Goal: Information Seeking & Learning: Check status

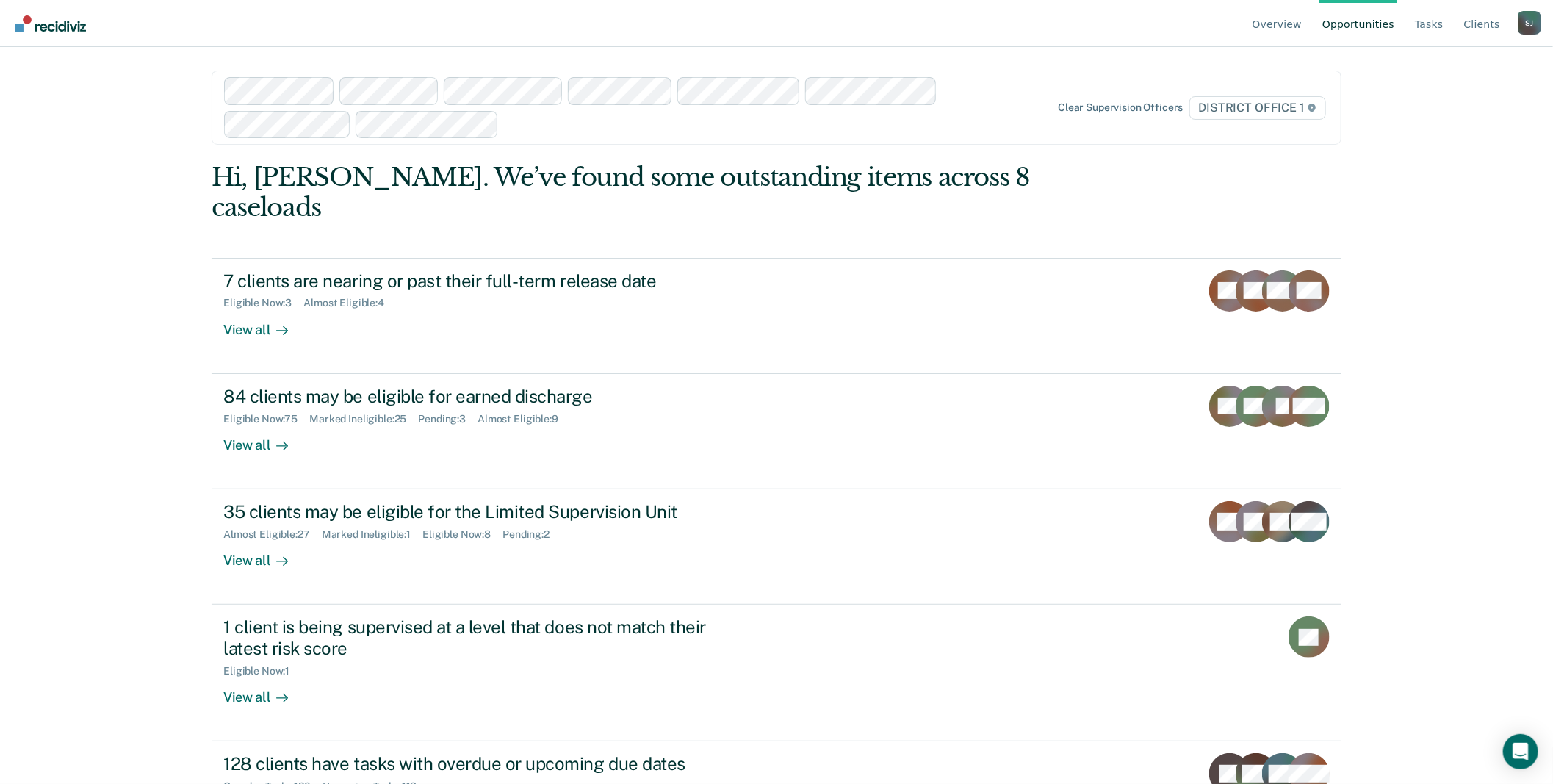
click at [1523, 28] on div "S J" at bounding box center [1530, 23] width 24 height 24
click at [1461, 122] on link "Go to Operations" at bounding box center [1470, 116] width 95 height 13
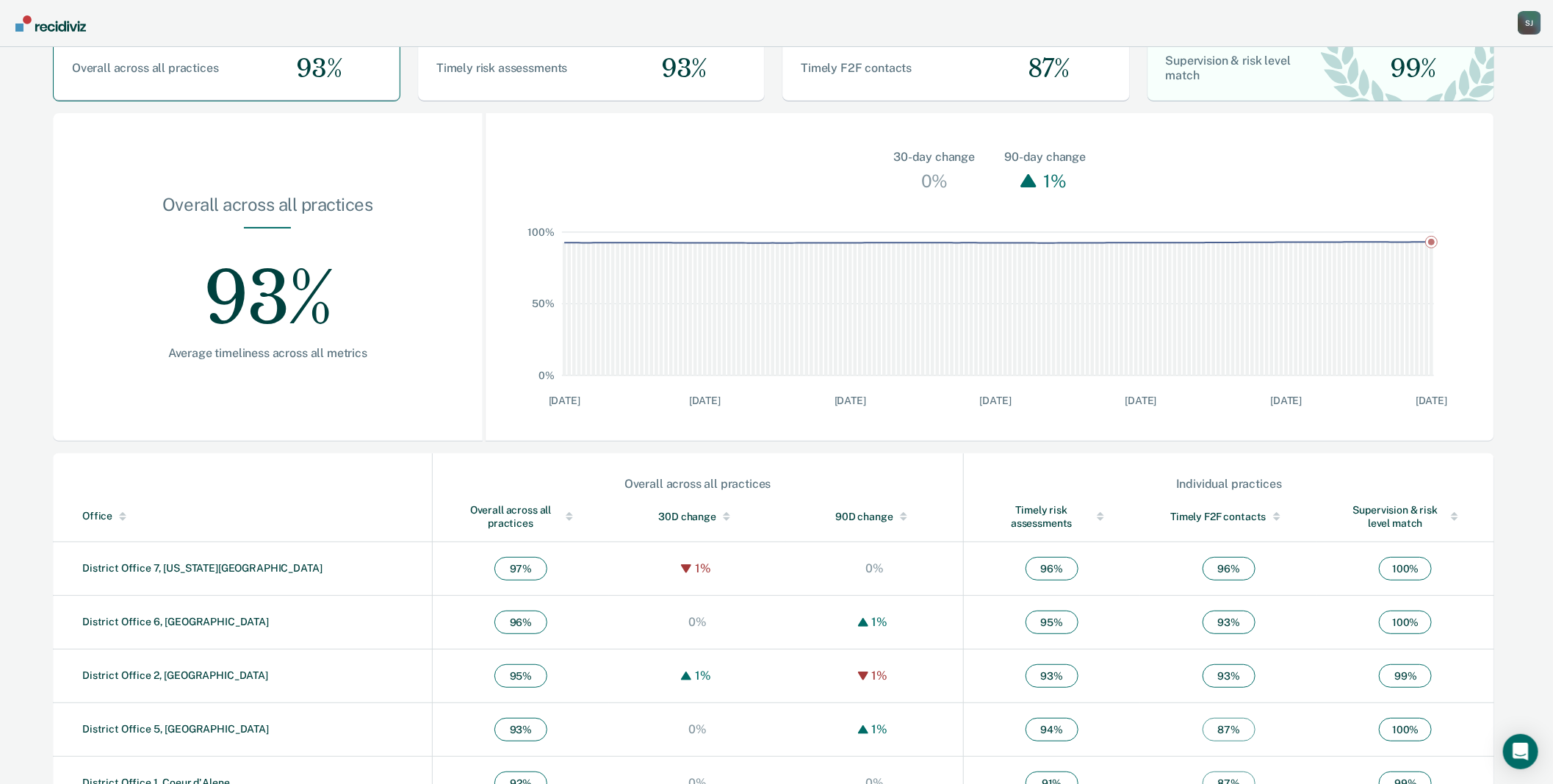
scroll to position [430, 0]
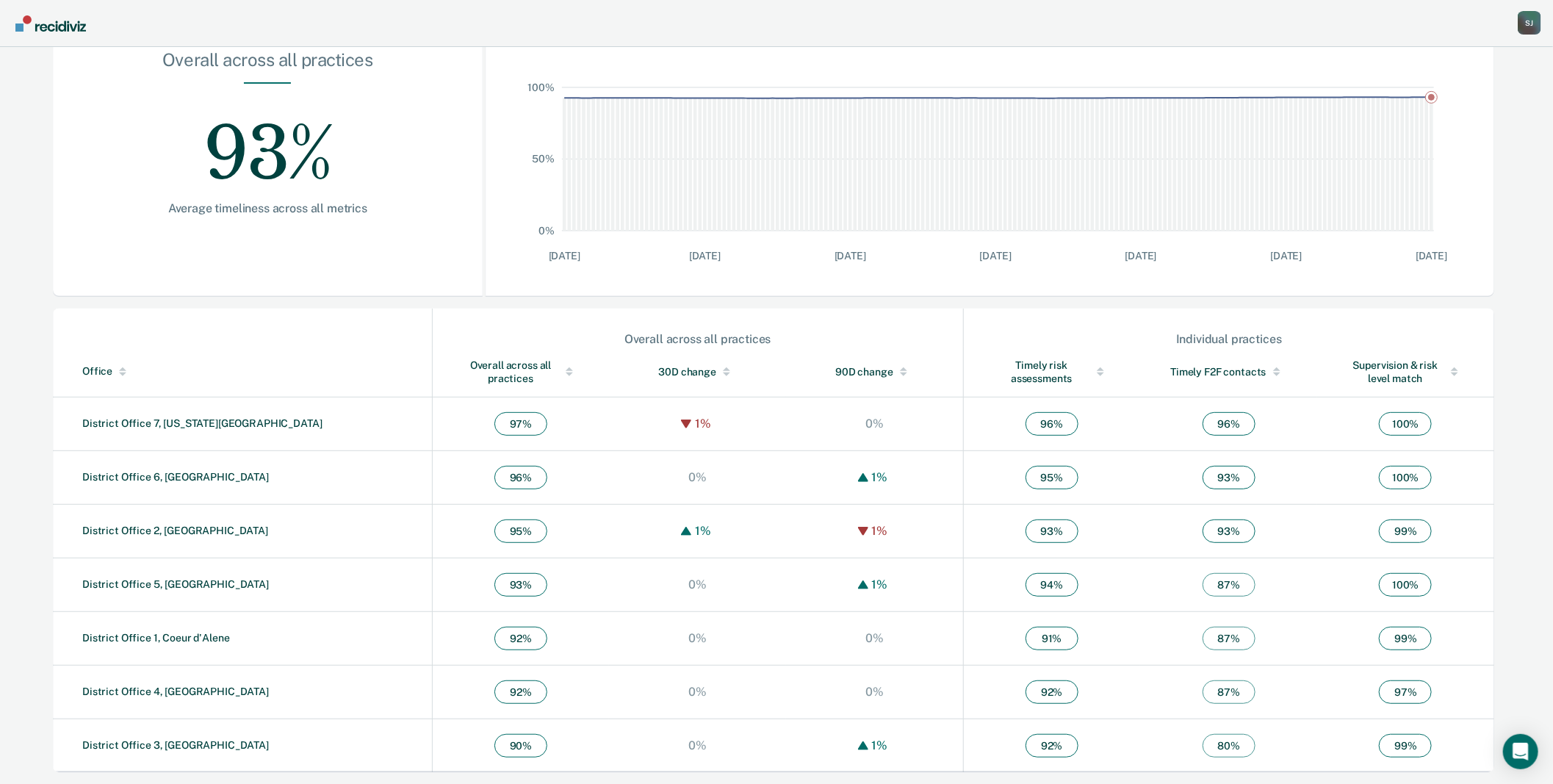
click at [116, 365] on div "Office" at bounding box center [254, 371] width 344 height 13
click at [167, 739] on link "District Office 1, Coeur d'Alene" at bounding box center [155, 745] width 147 height 12
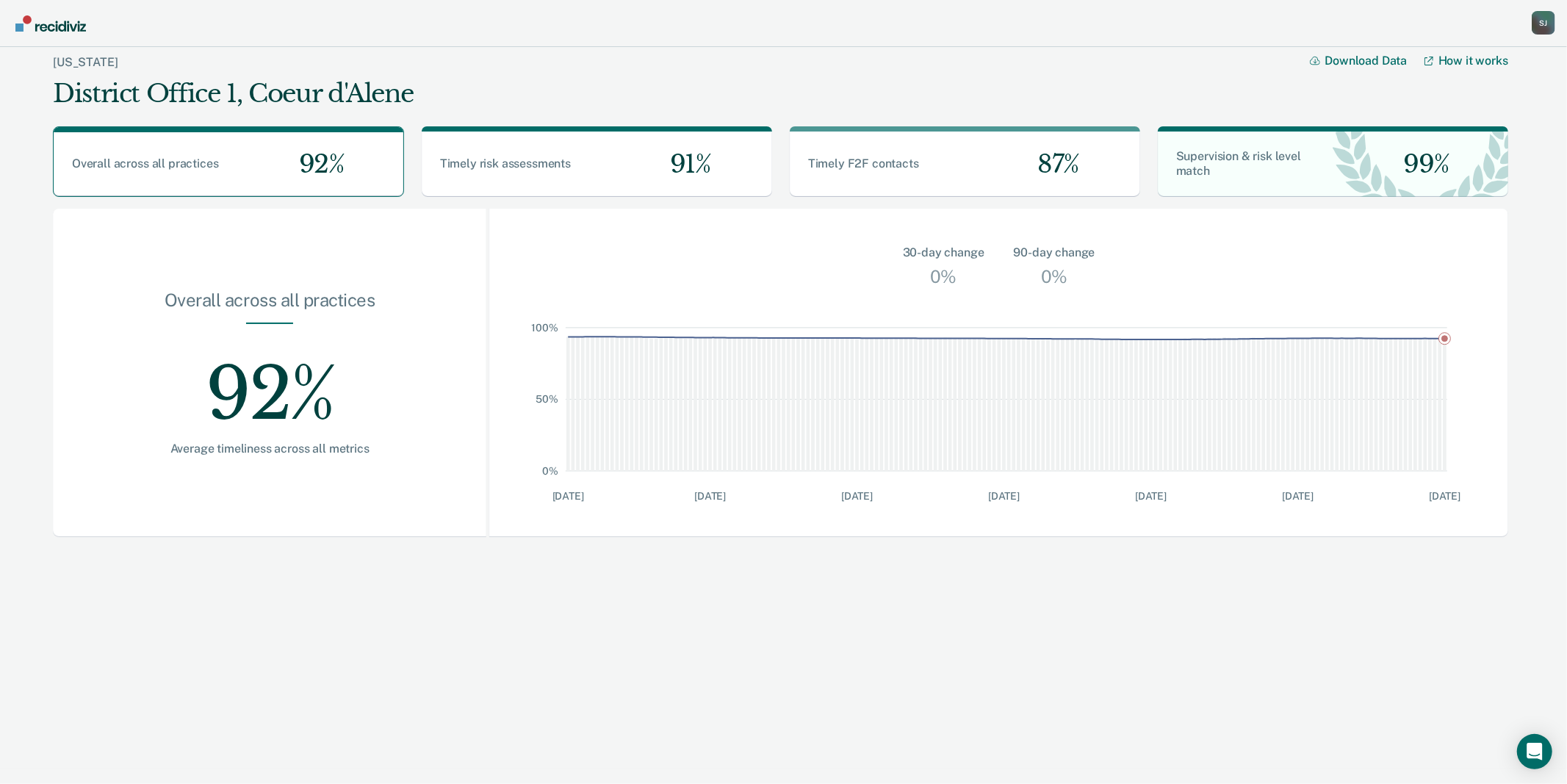
click at [1534, 27] on div "S J" at bounding box center [1543, 23] width 24 height 24
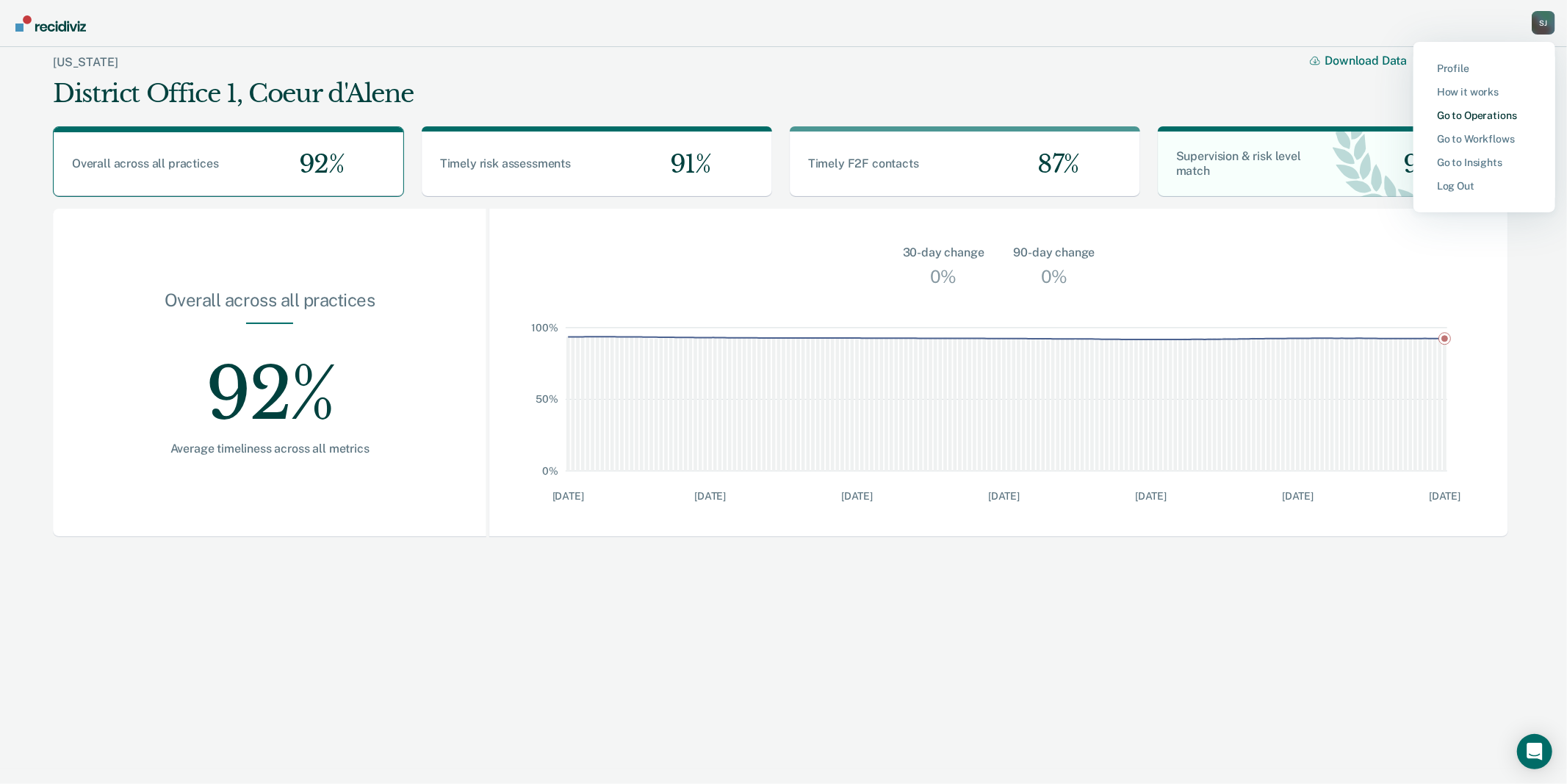
click at [1465, 122] on link "Go to Operations" at bounding box center [1484, 116] width 95 height 13
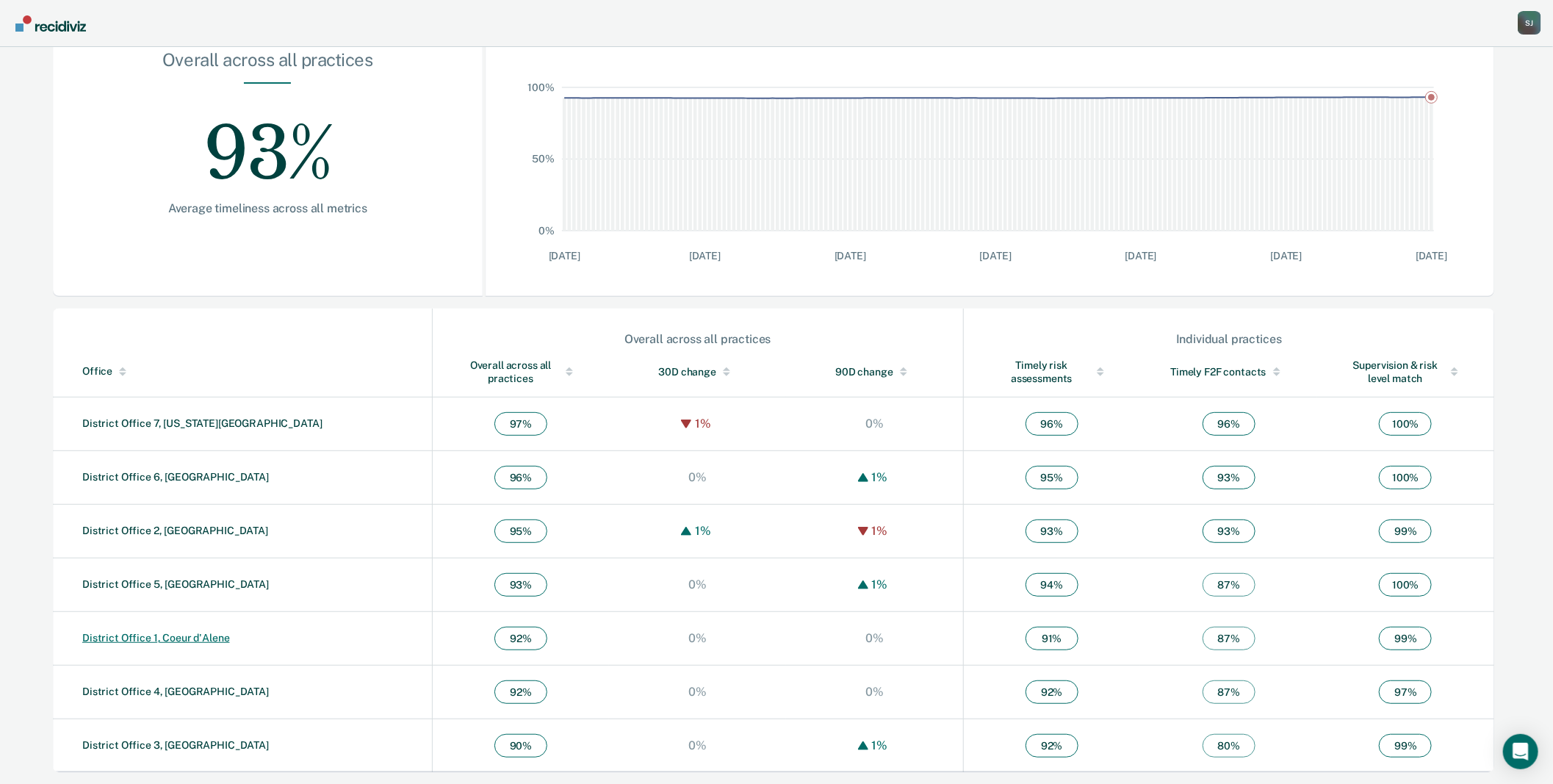
scroll to position [430, 0]
click at [165, 632] on link "District Office 1, Coeur d'Alene" at bounding box center [155, 637] width 147 height 12
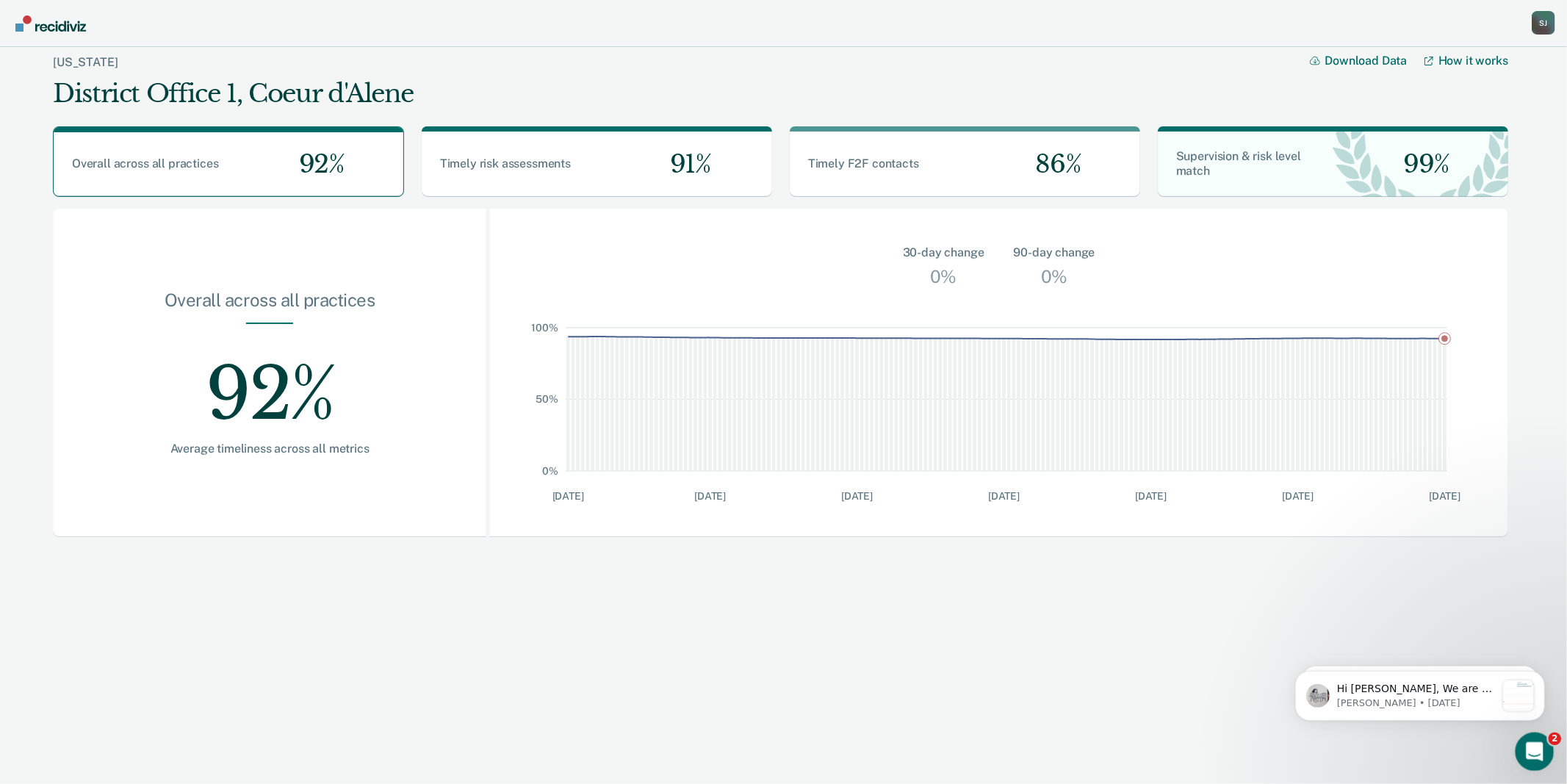
click at [1539, 754] on div "Open Intercom Messenger" at bounding box center [1533, 749] width 49 height 49
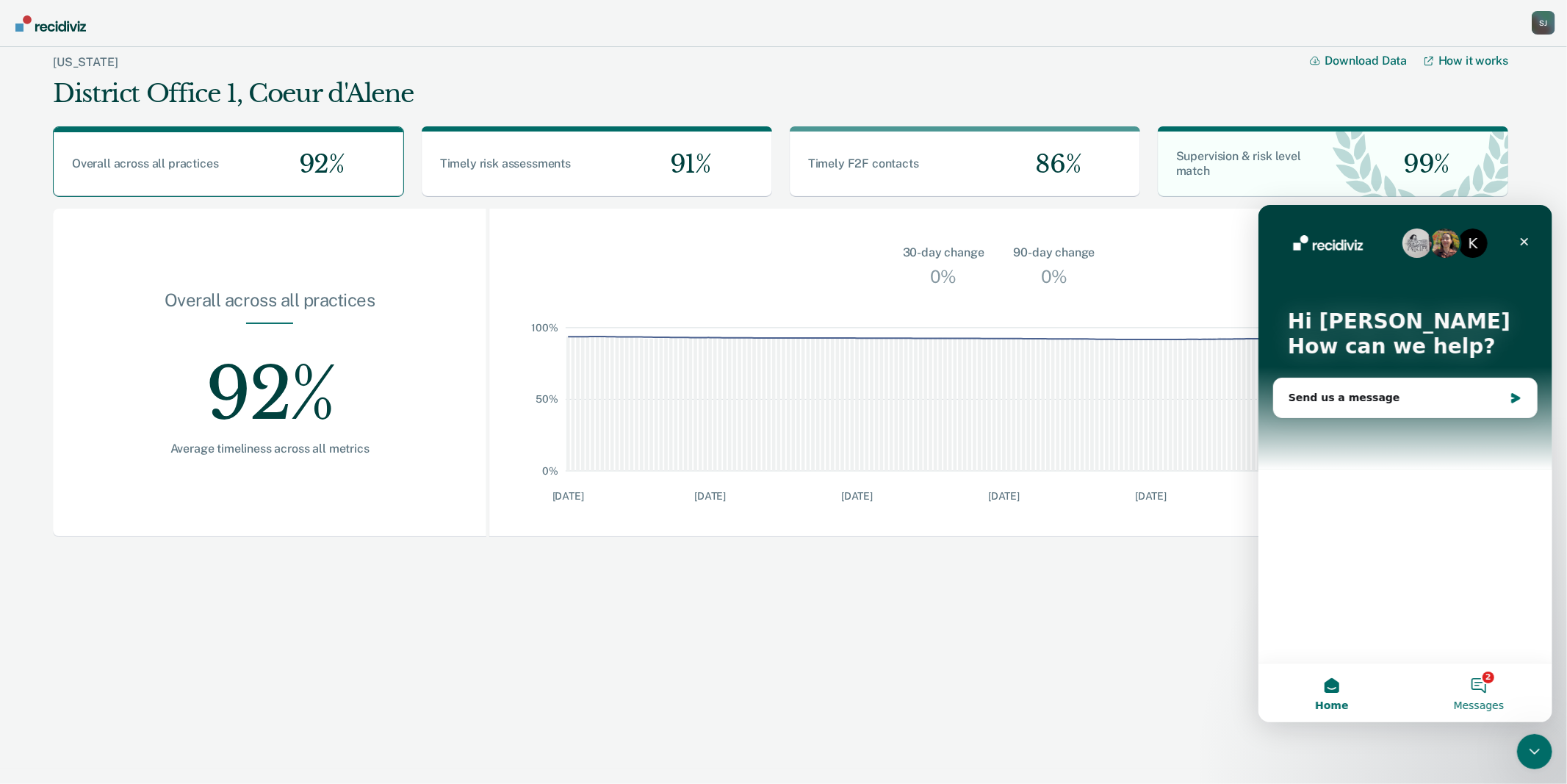
click at [1483, 694] on button "2 Messages" at bounding box center [1478, 692] width 147 height 59
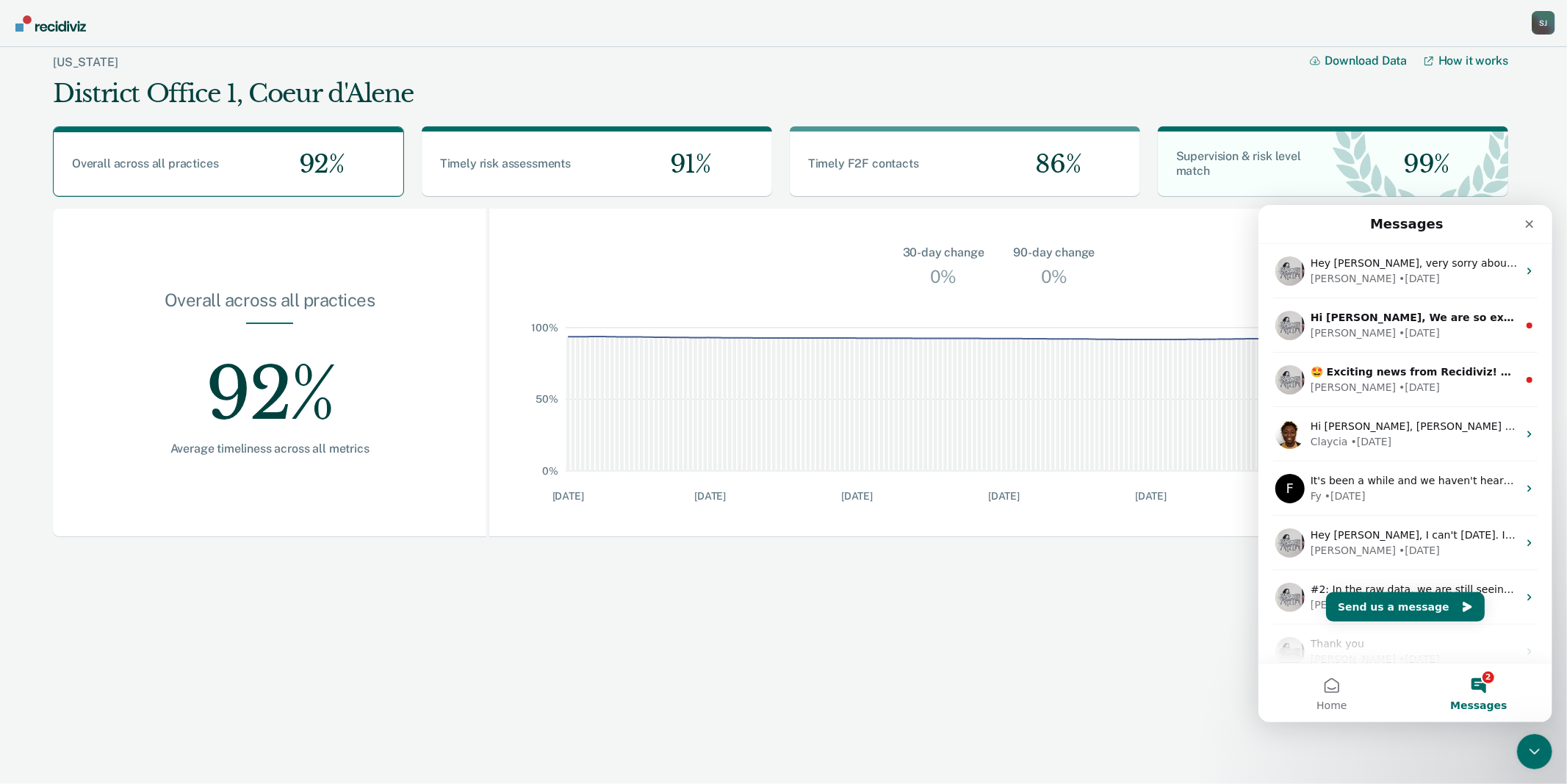
click at [43, 463] on main "[US_STATE] District Office 1, Coeur d'Alene Download Data How it works Overall …" at bounding box center [784, 407] width 1567 height 721
click at [1531, 745] on icon "Close Intercom Messenger" at bounding box center [1532, 749] width 17 height 17
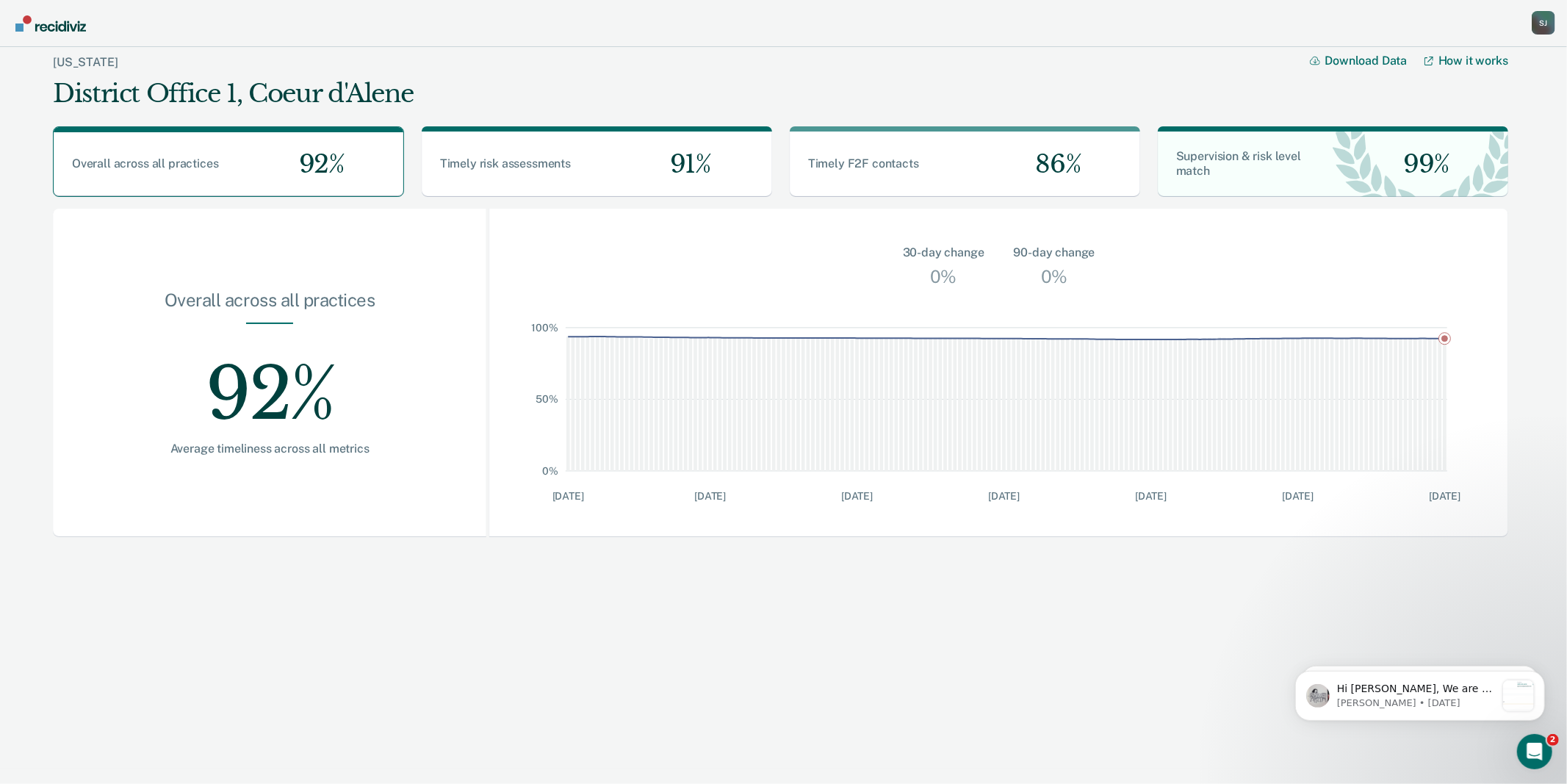
drag, startPoint x: 306, startPoint y: 555, endPoint x: 60, endPoint y: 548, distance: 246.1
click at [60, 548] on div "[US_STATE] District Office 1, Coeur d'Alene Download Data How it works Overall …" at bounding box center [780, 297] width 1470 height 516
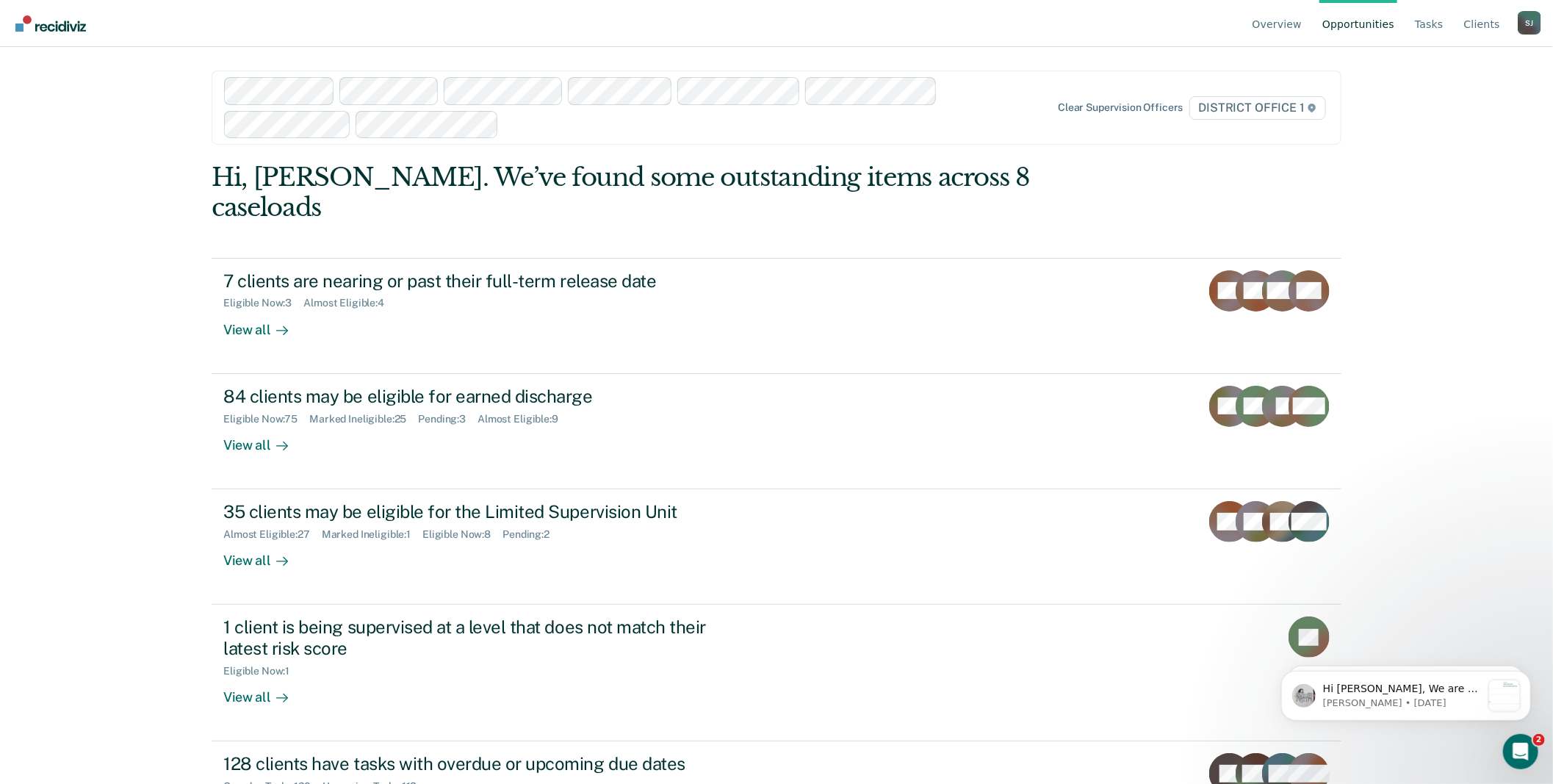
click at [1527, 23] on div "[PERSON_NAME]" at bounding box center [1530, 23] width 24 height 24
click at [1434, 122] on link "Go to Operations" at bounding box center [1470, 116] width 95 height 13
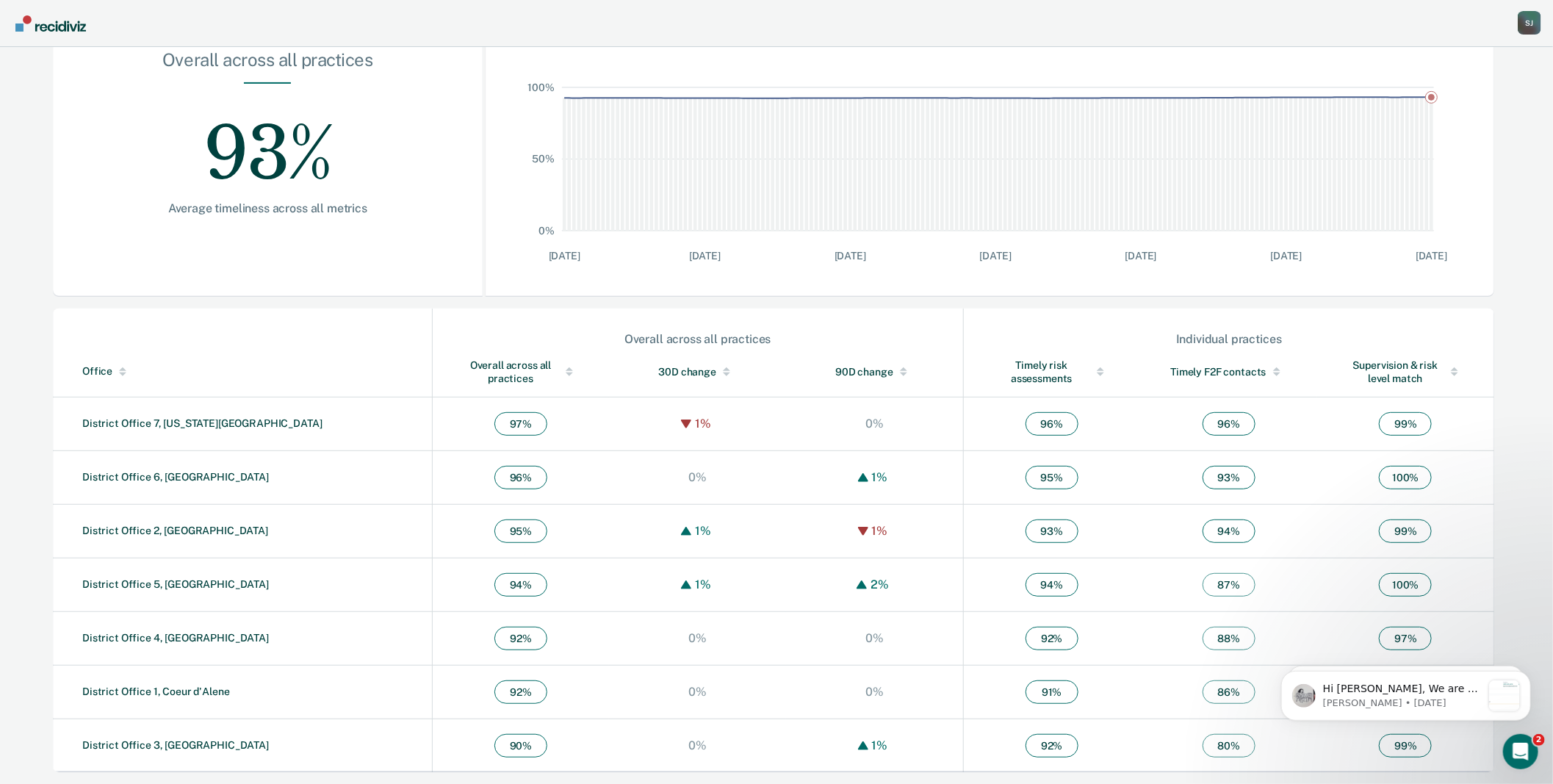
scroll to position [430, 0]
click at [151, 686] on link "District Office 1, Coeur d'Alene" at bounding box center [155, 691] width 147 height 12
